Goal: Task Accomplishment & Management: Manage account settings

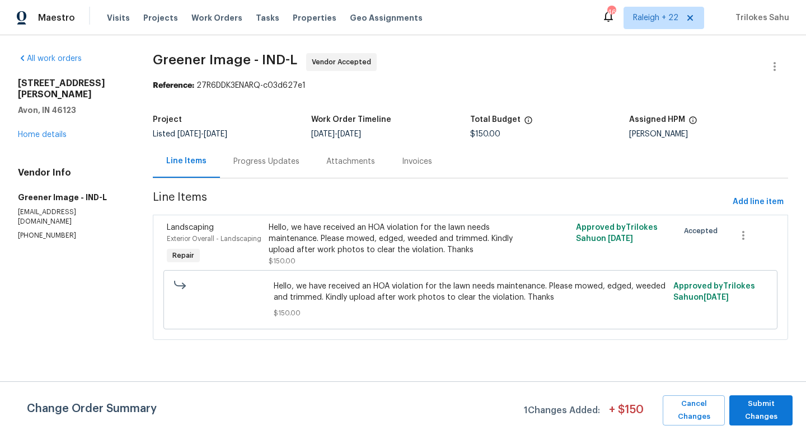
click at [295, 163] on div "Progress Updates" at bounding box center [266, 161] width 66 height 11
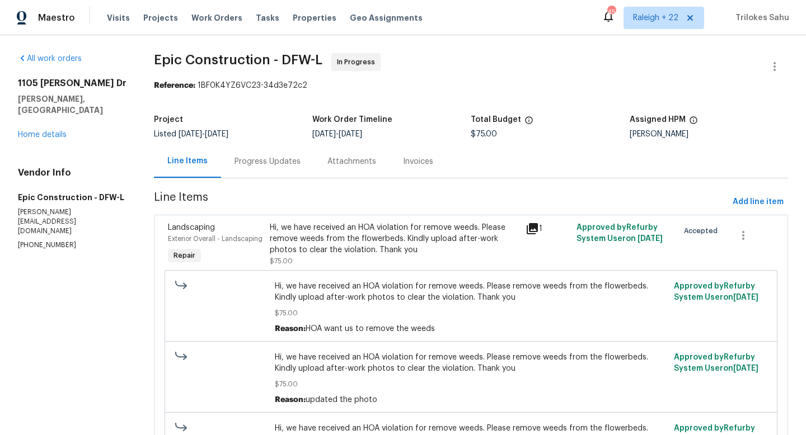
click at [288, 168] on div "Progress Updates" at bounding box center [267, 161] width 93 height 33
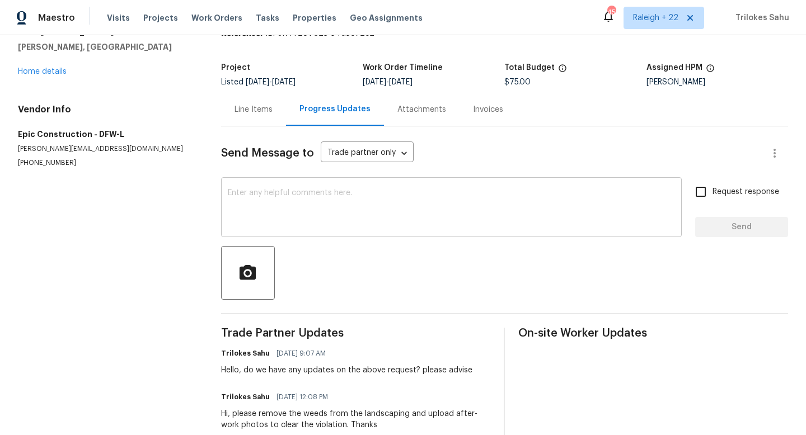
scroll to position [39, 0]
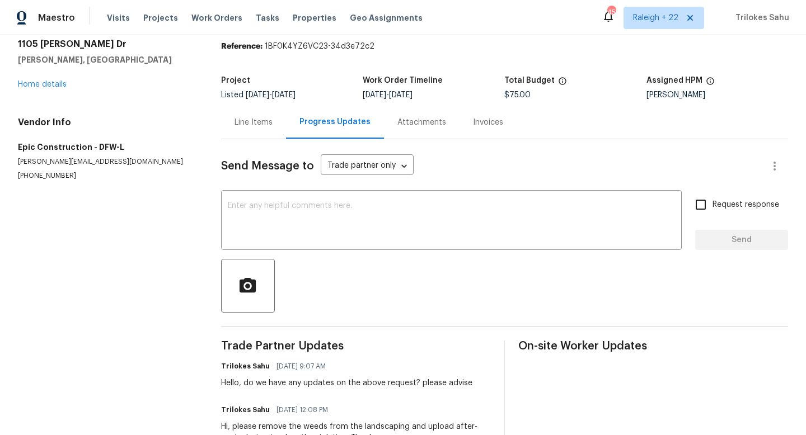
click at [254, 119] on div "Line Items" at bounding box center [253, 122] width 38 height 11
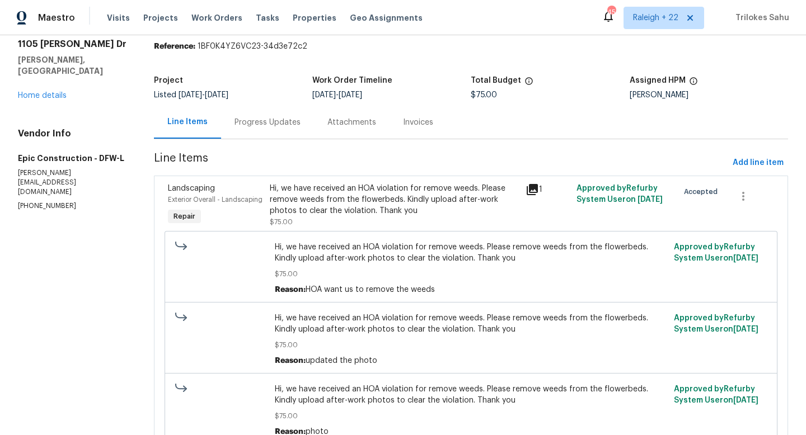
click at [384, 204] on div "Hi, we have received an HOA violation for remove weeds. Please remove weeds fro…" at bounding box center [394, 200] width 248 height 34
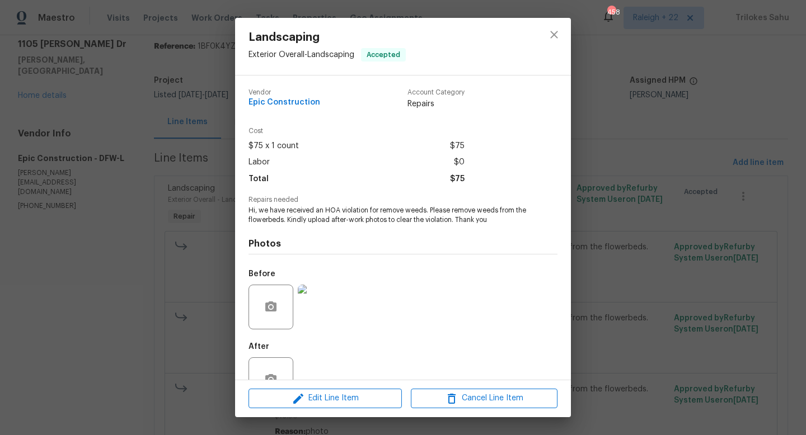
click at [311, 325] on img at bounding box center [320, 307] width 45 height 45
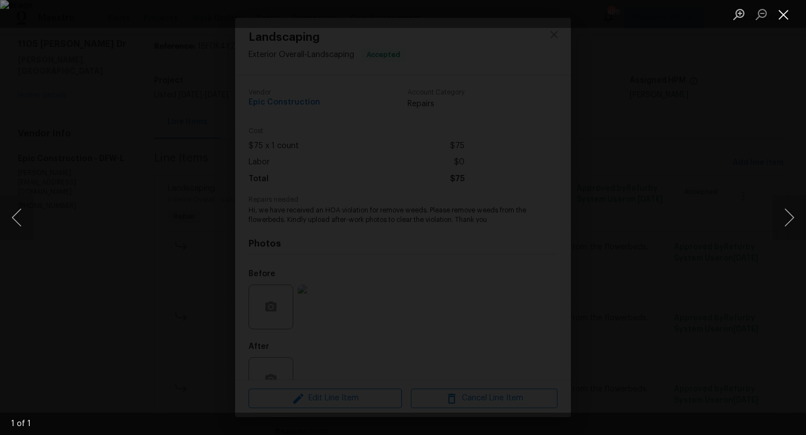
click at [785, 15] on button "Close lightbox" at bounding box center [783, 14] width 22 height 20
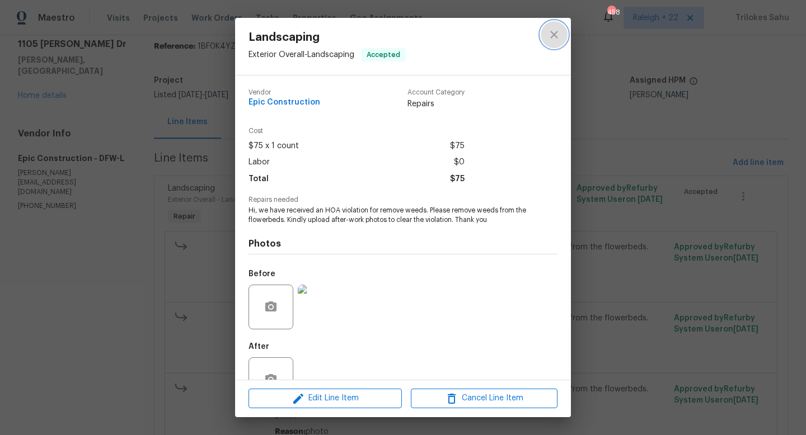
click at [551, 32] on icon "close" at bounding box center [553, 34] width 7 height 7
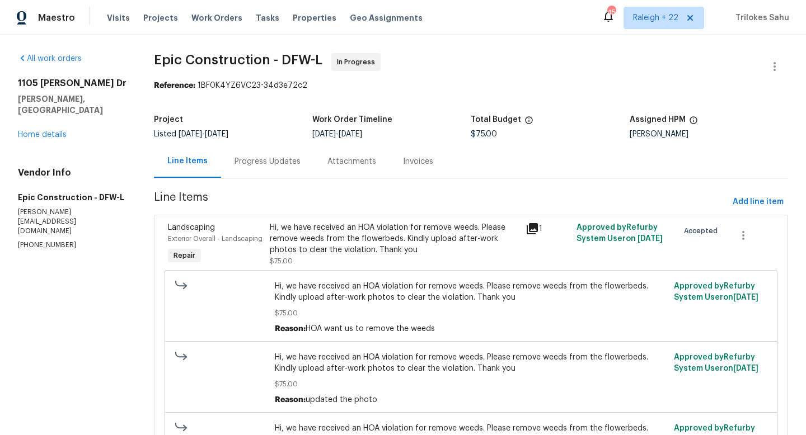
click at [345, 232] on div "Hi, we have received an HOA violation for remove weeds. Please remove weeds fro…" at bounding box center [394, 239] width 248 height 34
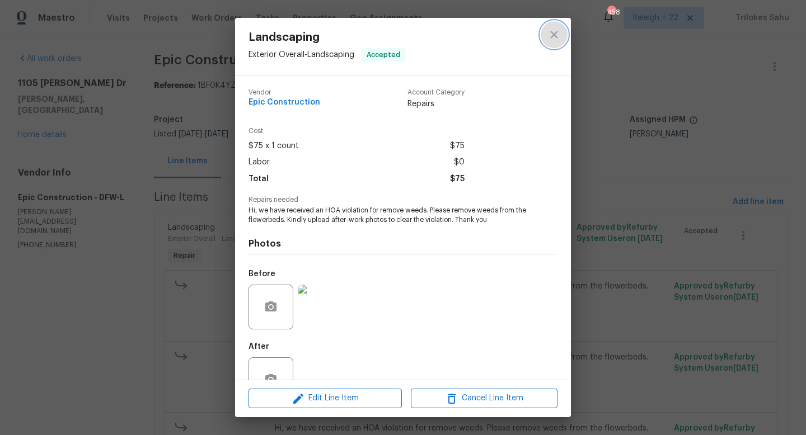
click at [553, 40] on icon "close" at bounding box center [553, 34] width 13 height 13
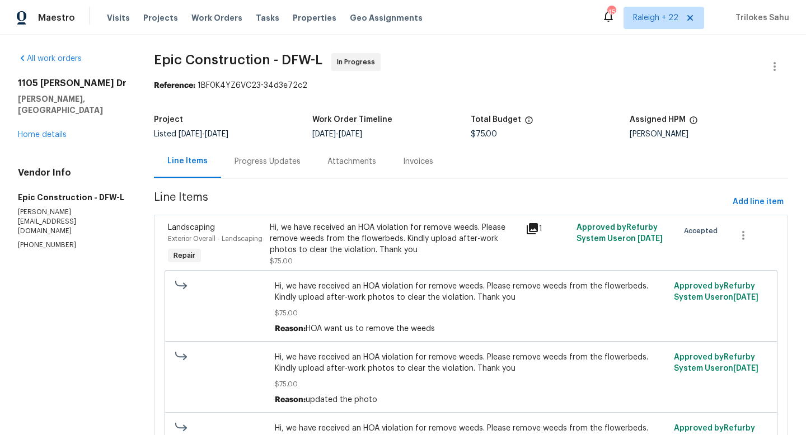
click at [504, 258] on div "Hi, we have received an HOA violation for remove weeds. Please remove weeds fro…" at bounding box center [394, 244] width 248 height 45
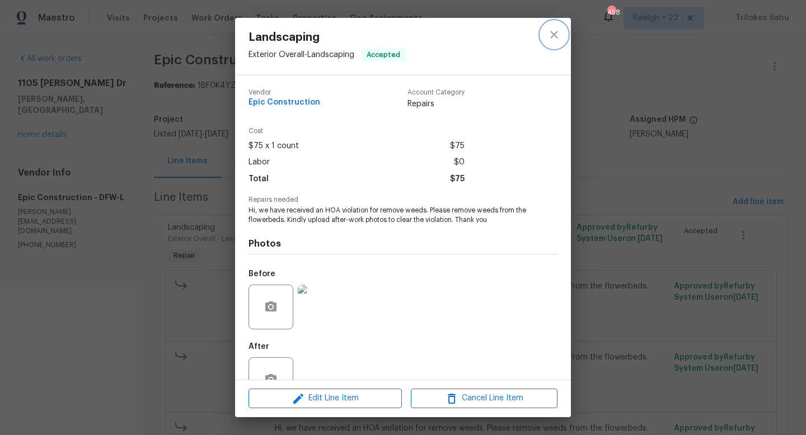
click at [561, 32] on button "close" at bounding box center [554, 34] width 27 height 27
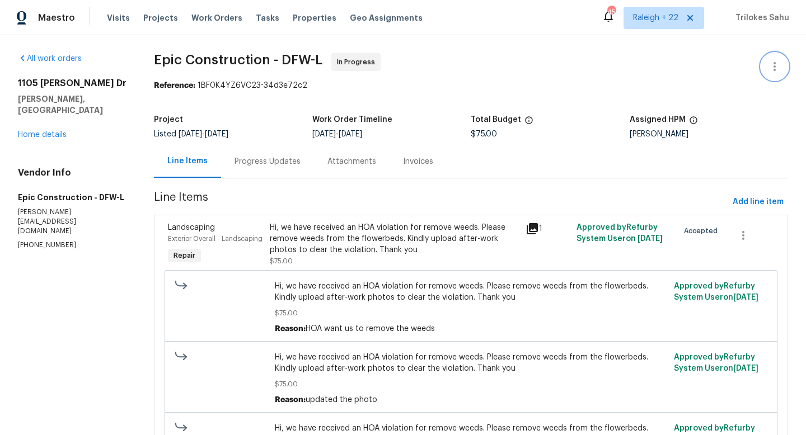
click at [773, 69] on icon "button" at bounding box center [774, 66] width 13 height 13
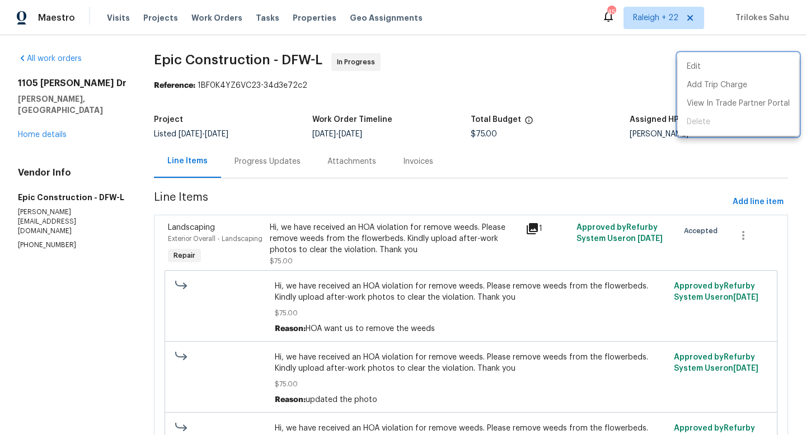
click at [643, 77] on div at bounding box center [403, 217] width 806 height 435
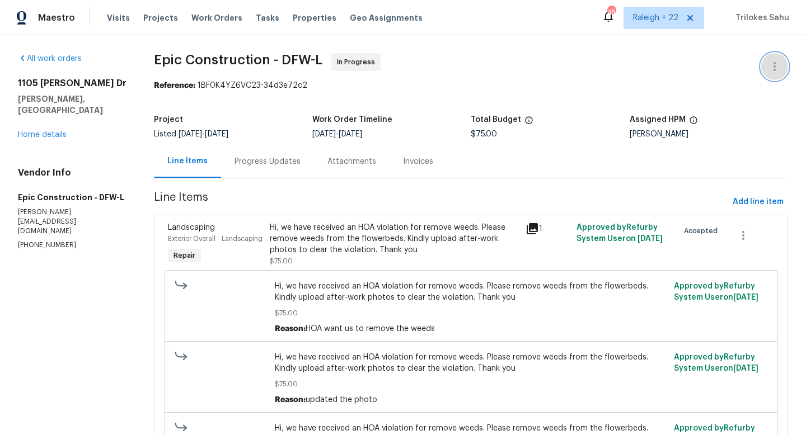
click at [782, 67] on button "button" at bounding box center [774, 66] width 27 height 27
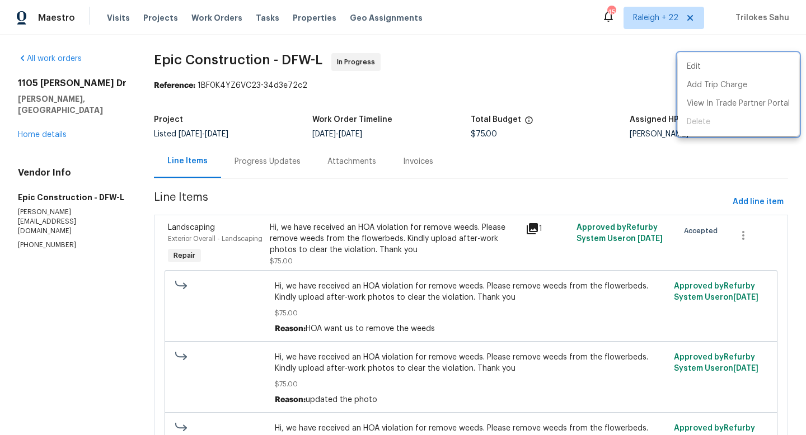
click at [64, 126] on div at bounding box center [403, 217] width 806 height 435
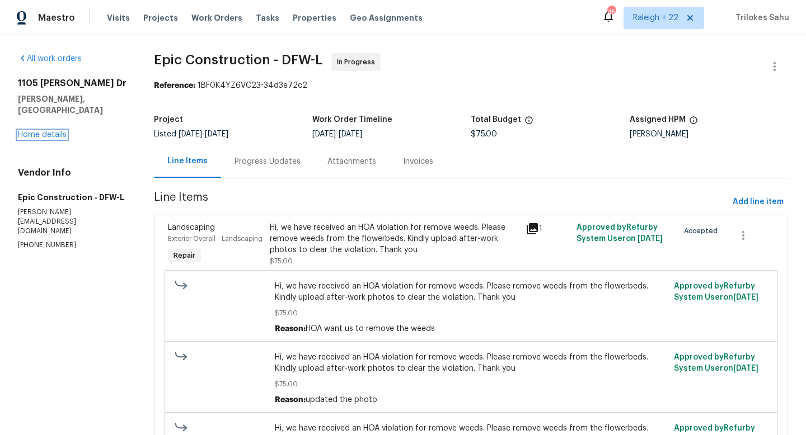
click at [60, 131] on link "Home details" at bounding box center [42, 135] width 49 height 8
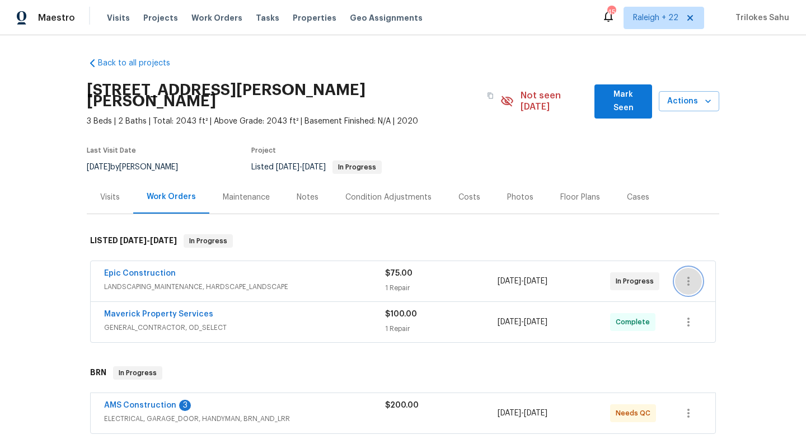
click at [688, 277] on icon "button" at bounding box center [688, 281] width 2 height 9
click at [696, 326] on ul "Edit Add Trip Charge View In Trade Partner Portal Delete" at bounding box center [735, 298] width 121 height 83
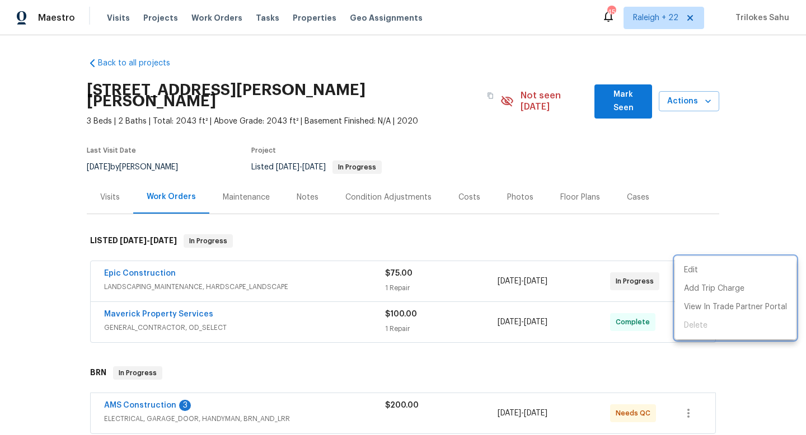
click at [619, 249] on div at bounding box center [403, 217] width 806 height 435
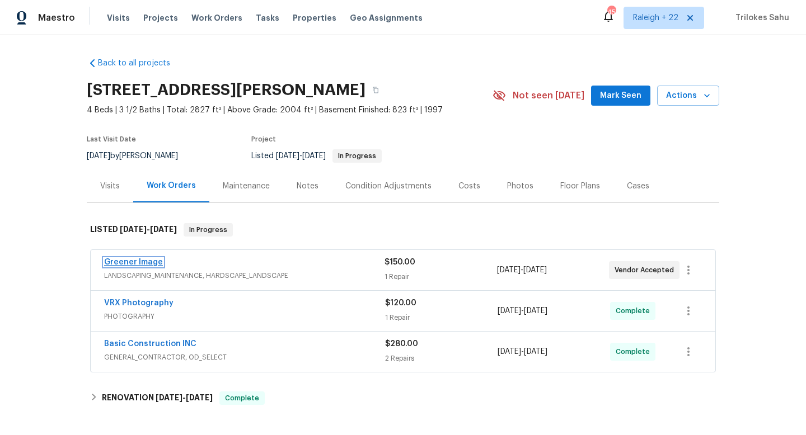
click at [155, 260] on link "Greener Image" at bounding box center [133, 263] width 59 height 8
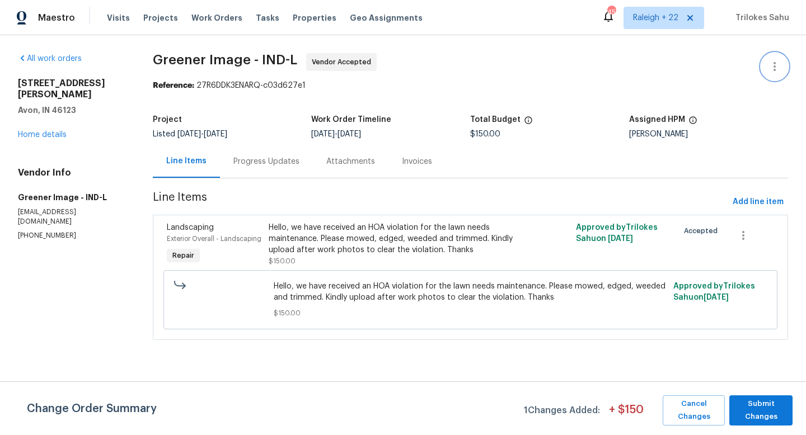
click at [773, 61] on icon "button" at bounding box center [774, 66] width 13 height 13
click at [772, 61] on li "Edit" at bounding box center [738, 67] width 121 height 18
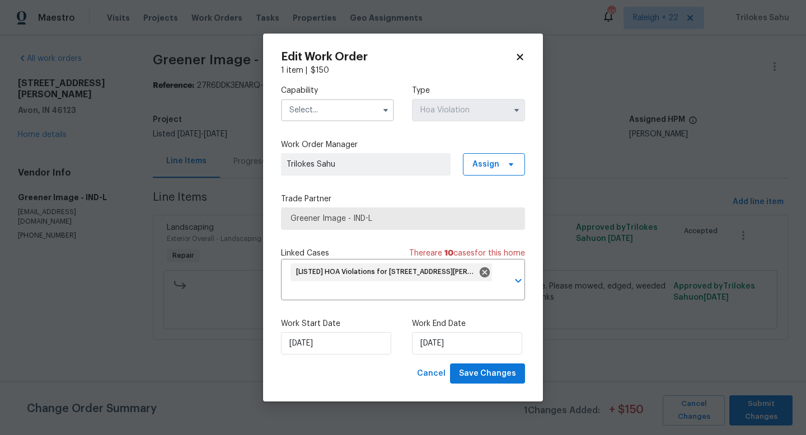
click at [369, 107] on input "text" at bounding box center [337, 110] width 113 height 22
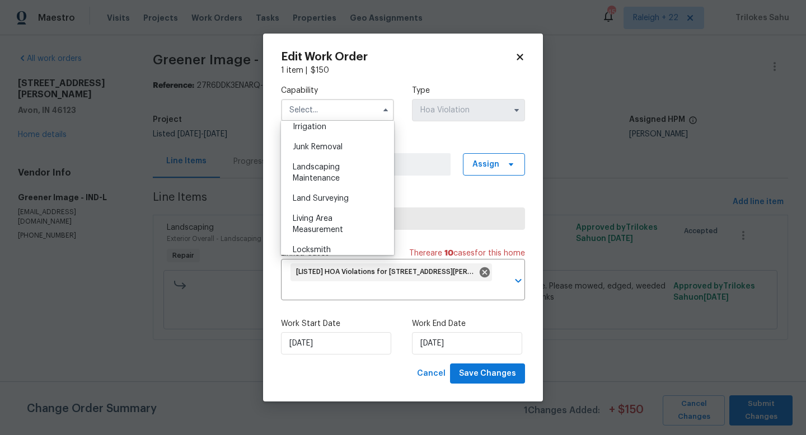
scroll to position [701, 0]
click at [346, 184] on div "Landscaping Maintenance" at bounding box center [337, 174] width 107 height 31
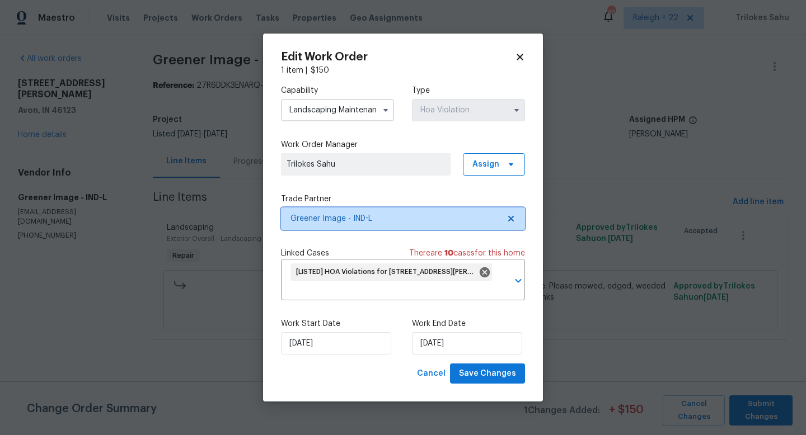
click at [511, 216] on icon at bounding box center [510, 218] width 9 height 9
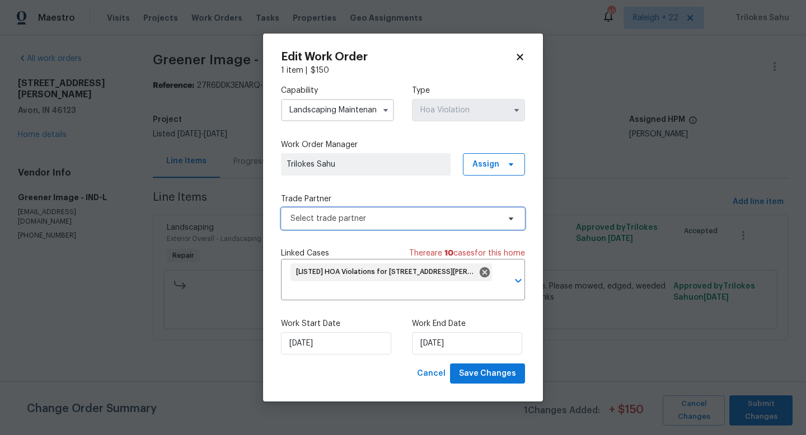
click at [500, 217] on span "Select trade partner" at bounding box center [403, 219] width 244 height 22
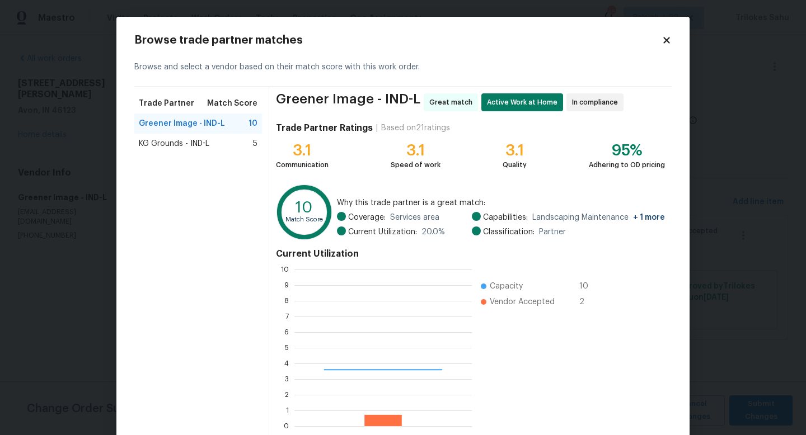
scroll to position [157, 177]
click at [209, 143] on span "KG Grounds - IND-L" at bounding box center [174, 143] width 71 height 11
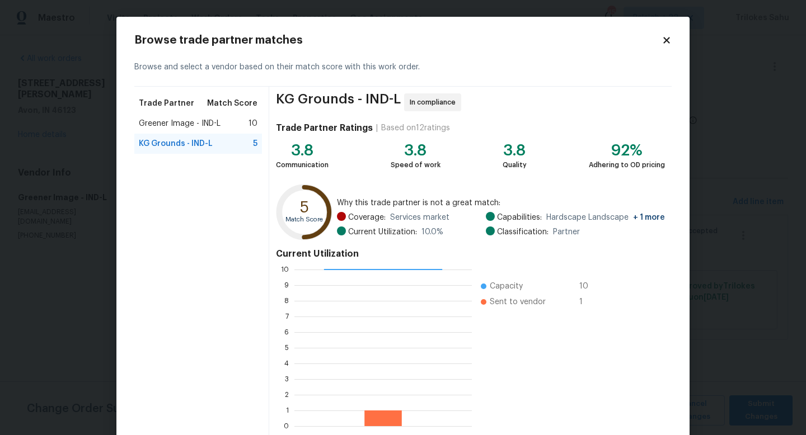
click at [670, 41] on icon at bounding box center [666, 40] width 10 height 10
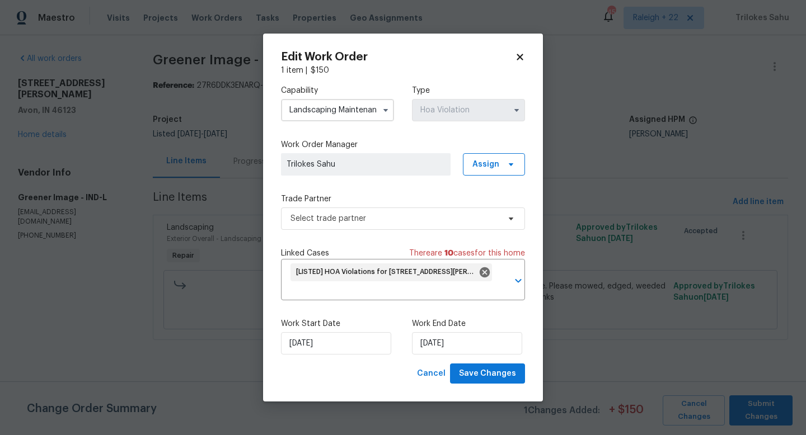
click at [378, 112] on span at bounding box center [385, 110] width 17 height 17
click at [365, 110] on input "Landscaping Maintenance" at bounding box center [337, 110] width 113 height 22
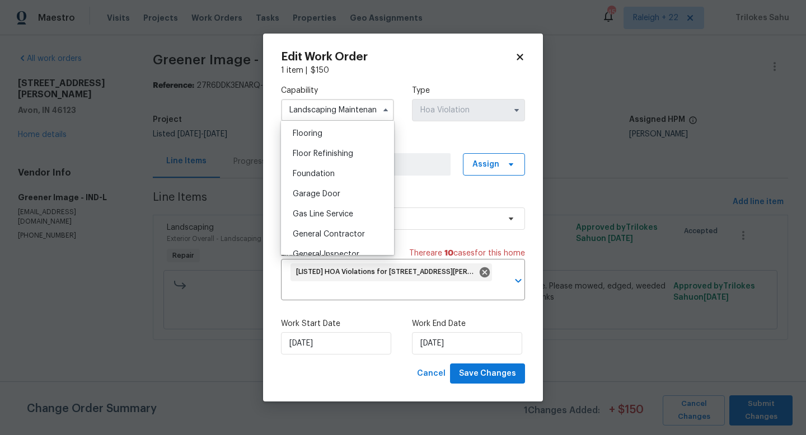
scroll to position [589, 0]
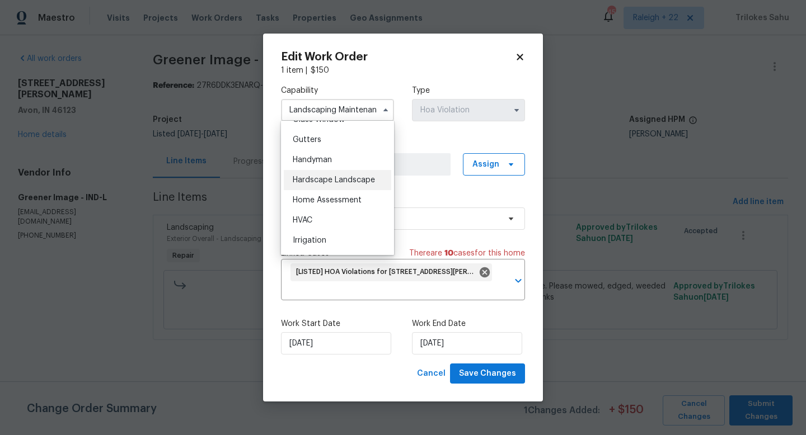
click at [351, 189] on div "Hardscape Landscape" at bounding box center [337, 180] width 107 height 20
type input "Hardscape Landscape"
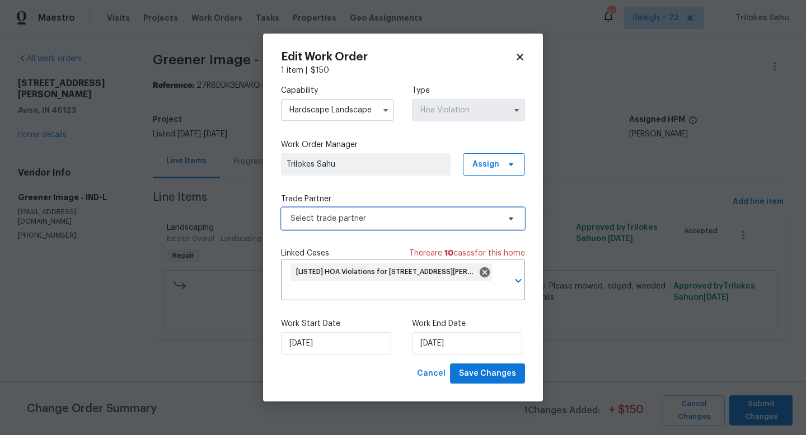
click at [429, 220] on span "Select trade partner" at bounding box center [394, 218] width 209 height 11
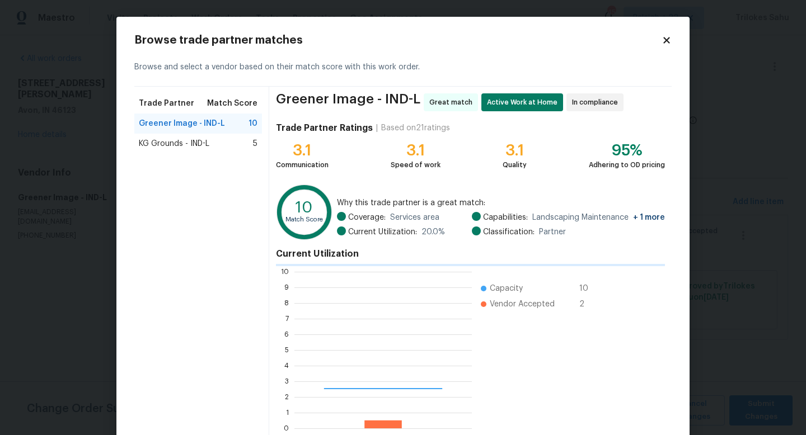
scroll to position [157, 177]
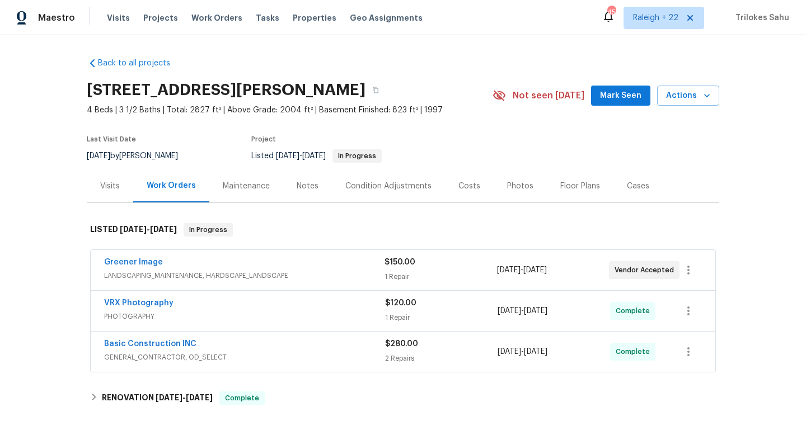
click at [190, 275] on span "LANDSCAPING_MAINTENANCE, HARDSCAPE_LANDSCAPE" at bounding box center [244, 275] width 280 height 11
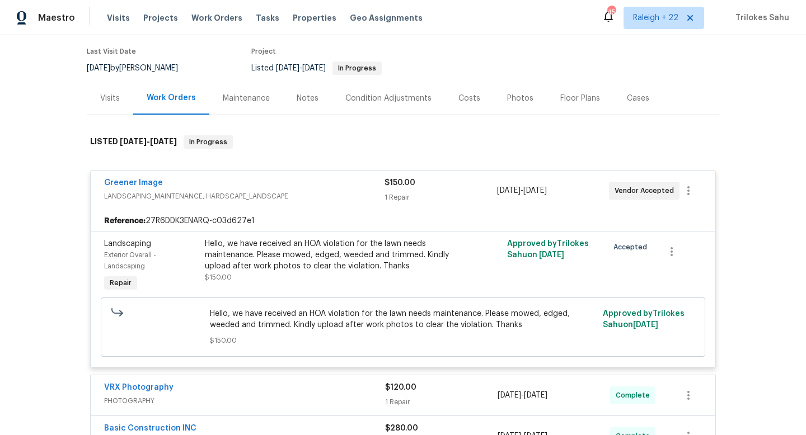
scroll to position [129, 0]
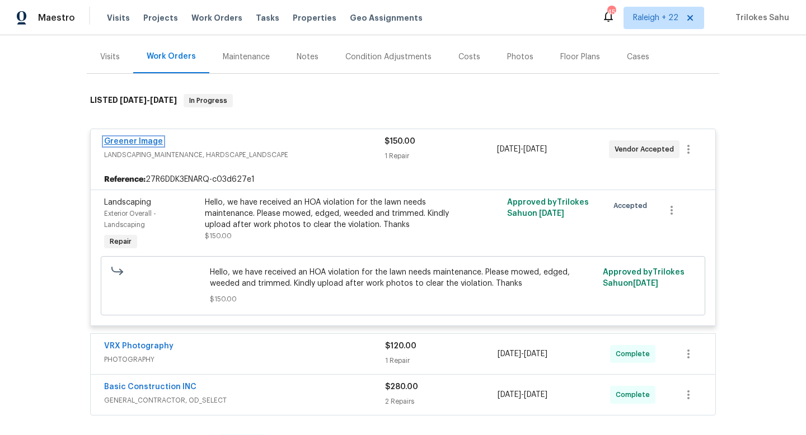
click at [148, 142] on link "Greener Image" at bounding box center [133, 142] width 59 height 8
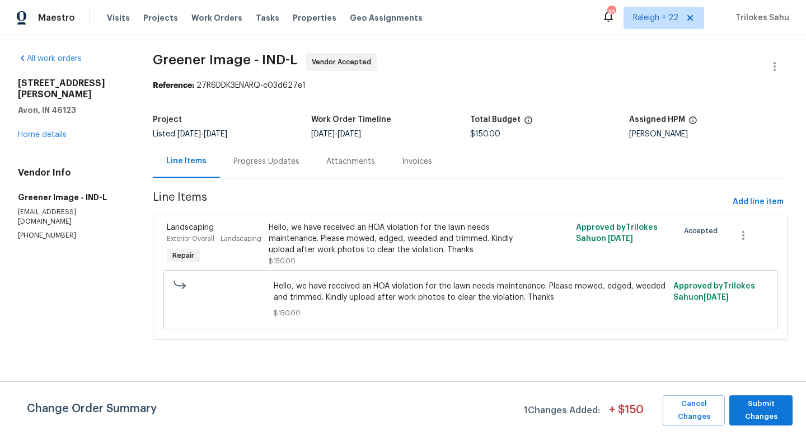
click at [252, 156] on div "Progress Updates" at bounding box center [266, 161] width 93 height 33
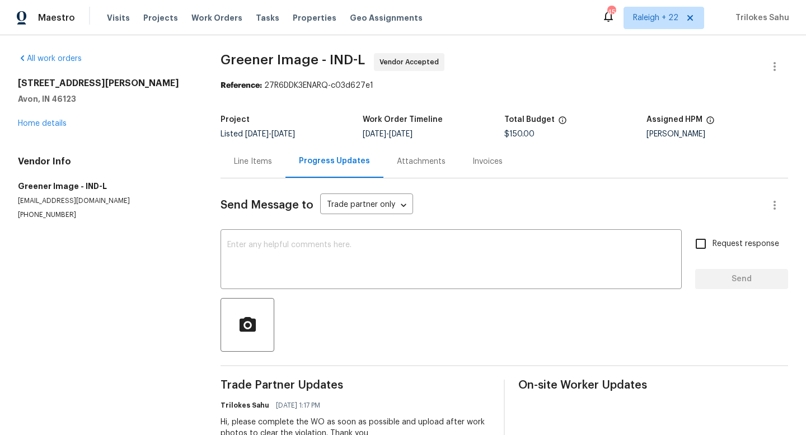
click at [271, 165] on div "Line Items" at bounding box center [253, 161] width 38 height 11
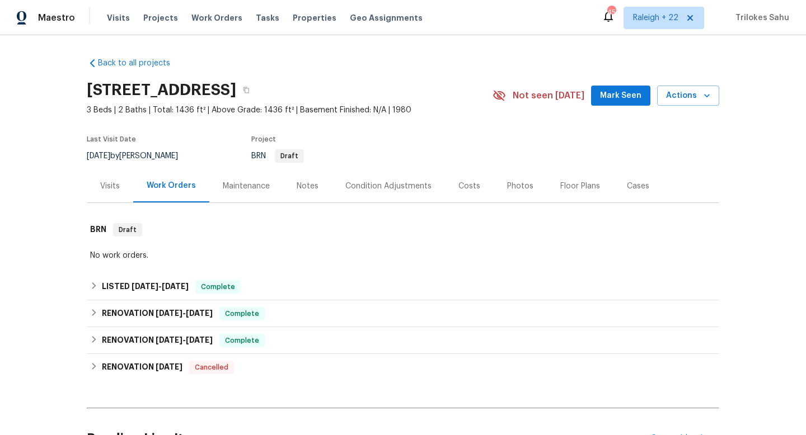
click at [107, 195] on div "Visits" at bounding box center [110, 186] width 46 height 33
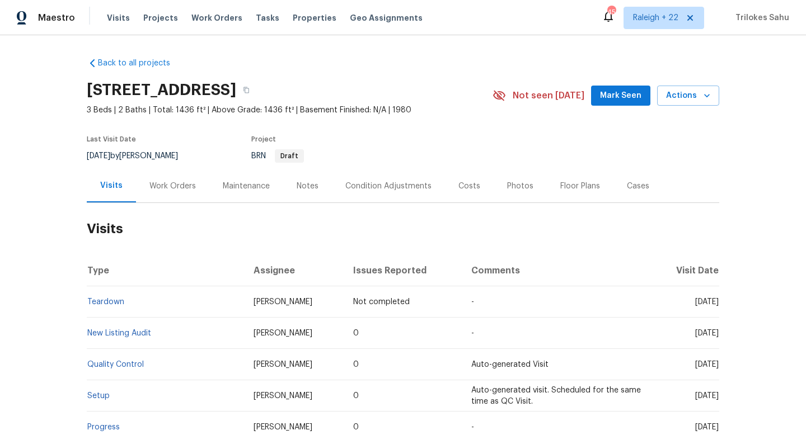
scroll to position [7, 0]
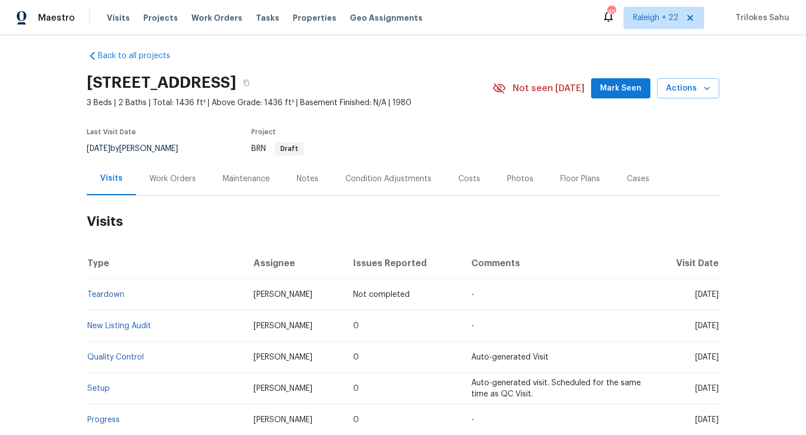
click at [176, 182] on div "Work Orders" at bounding box center [172, 178] width 46 height 11
